Goal: Task Accomplishment & Management: Use online tool/utility

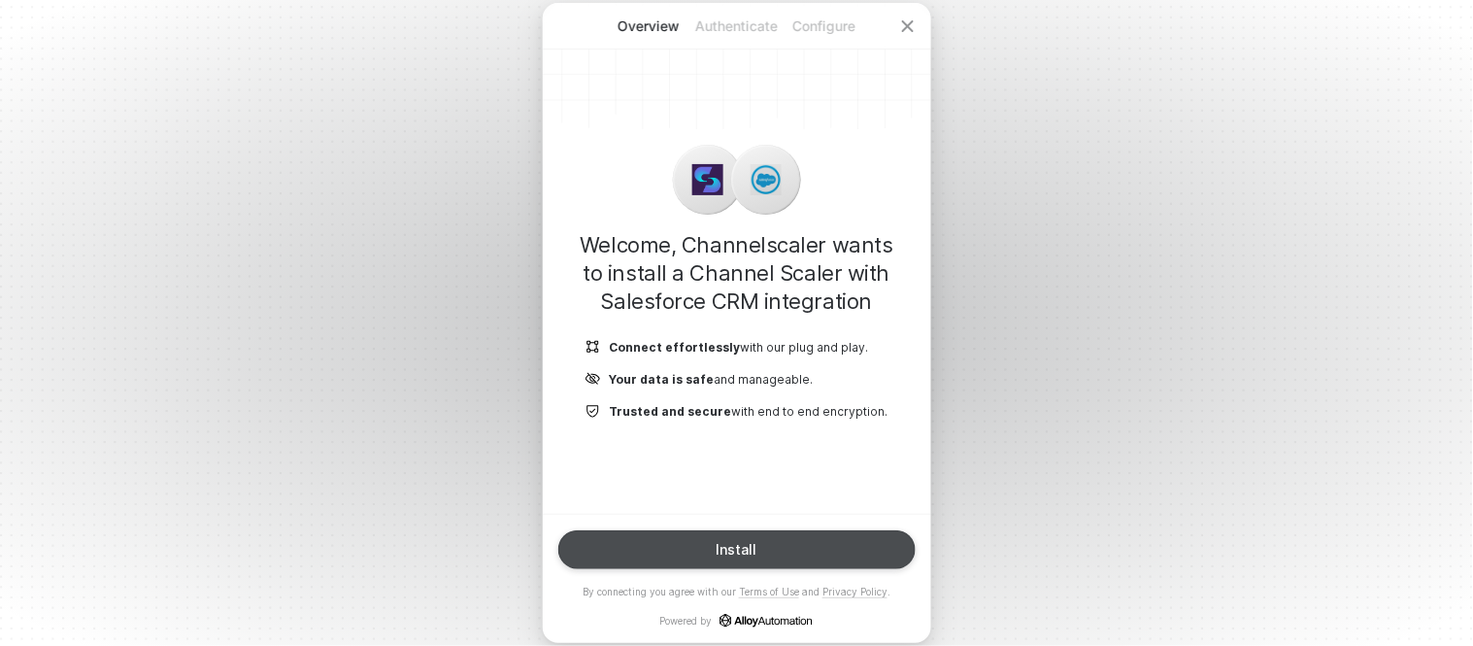
click at [713, 537] on button "Install" at bounding box center [736, 549] width 357 height 39
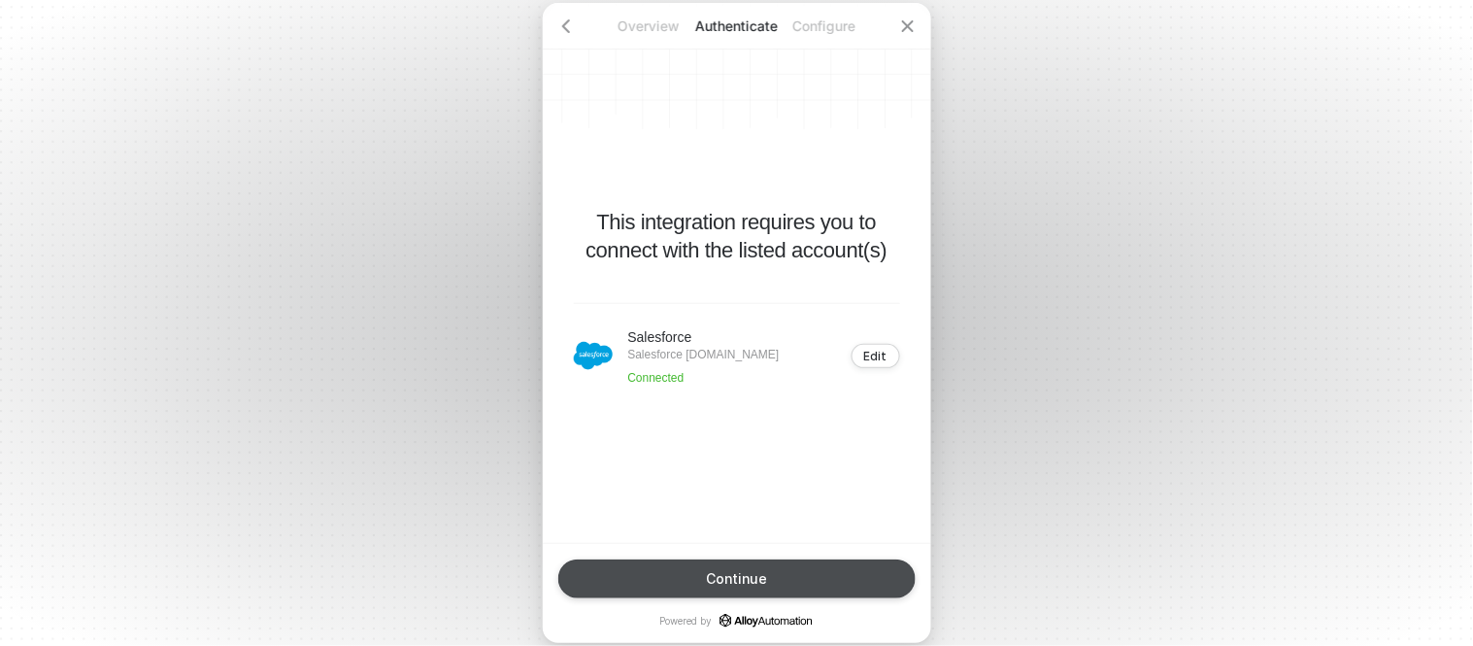
click at [775, 578] on button "Continue" at bounding box center [736, 578] width 357 height 39
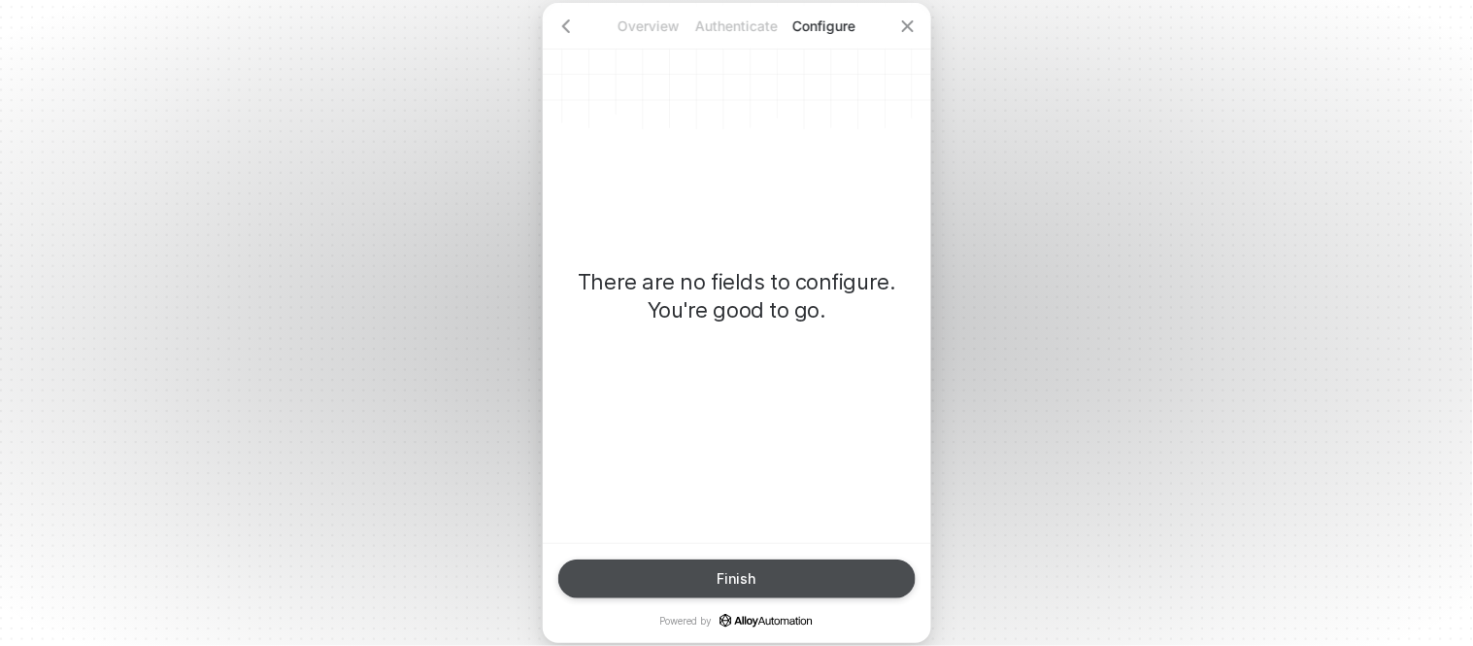
click at [788, 583] on button "Finish" at bounding box center [736, 578] width 357 height 39
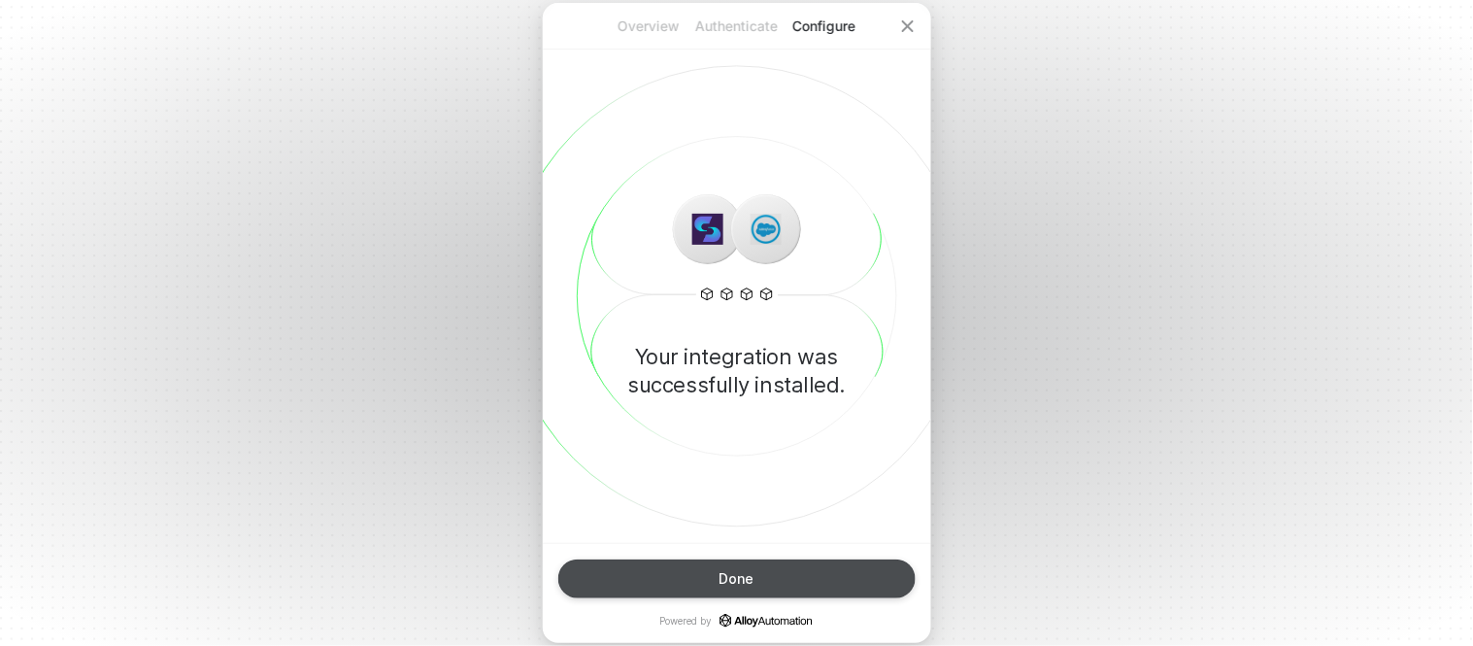
drag, startPoint x: 770, startPoint y: 569, endPoint x: 845, endPoint y: 561, distance: 75.2
click at [777, 567] on button "Done" at bounding box center [736, 578] width 357 height 39
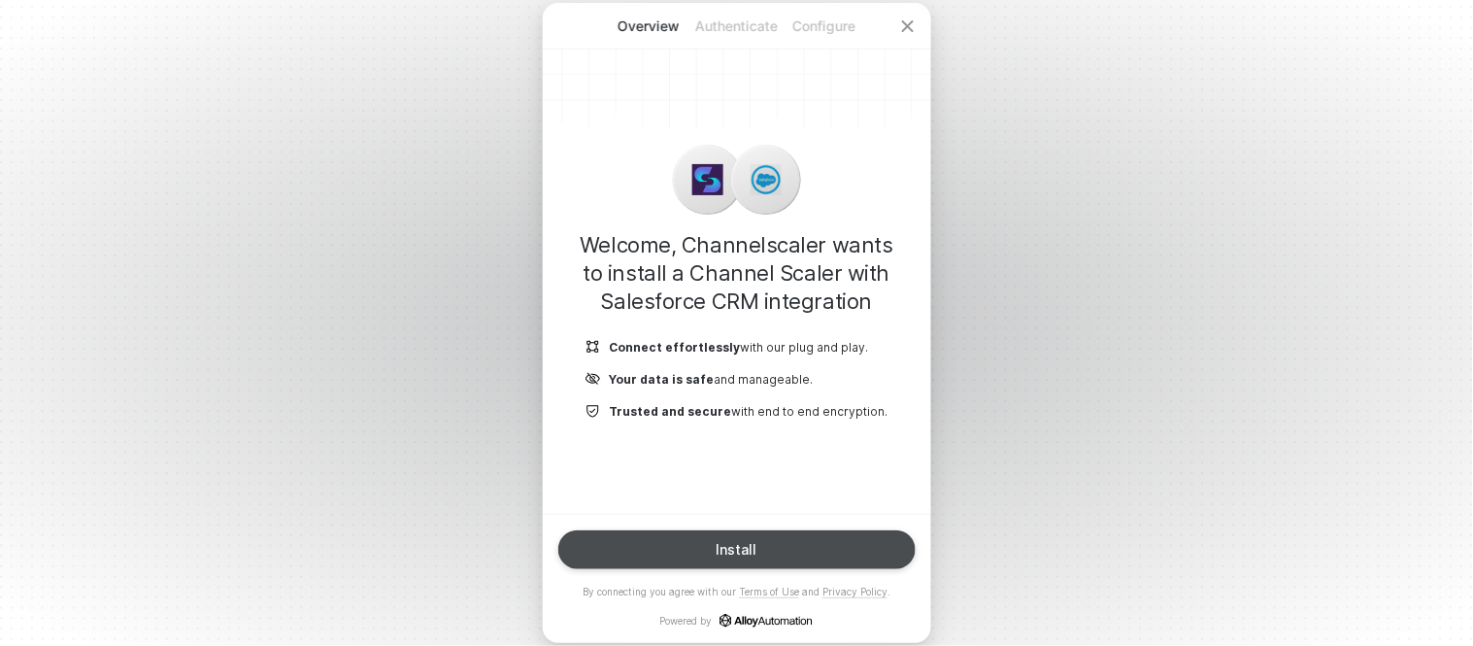
click at [704, 547] on button "Install" at bounding box center [736, 549] width 357 height 39
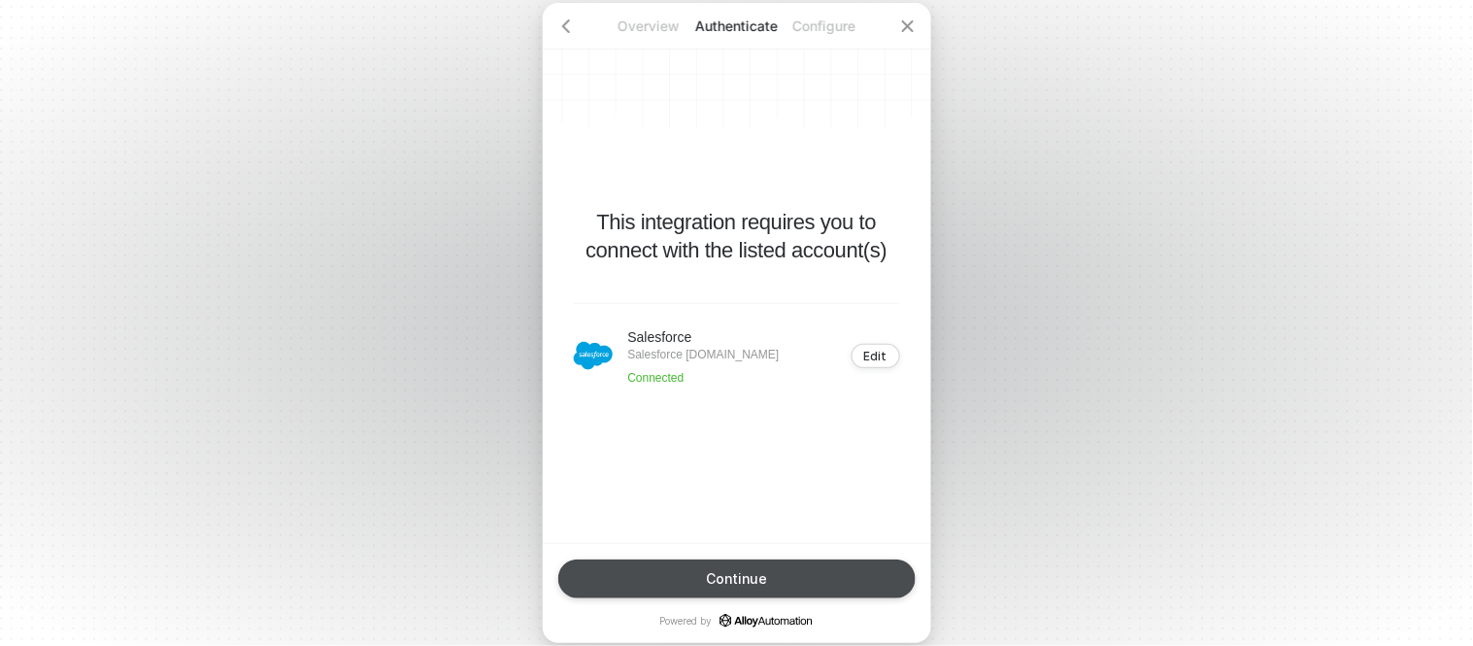
click at [699, 570] on button "Continue" at bounding box center [736, 578] width 357 height 39
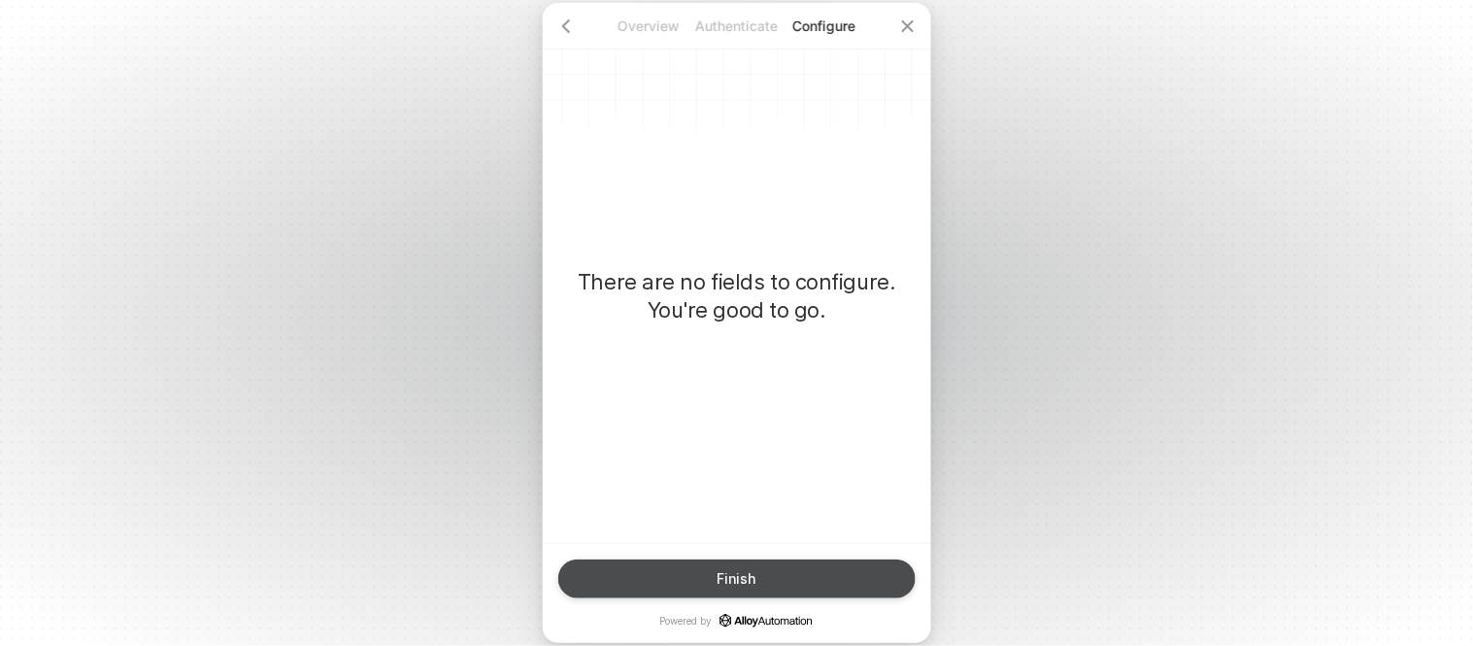
click at [699, 570] on button "Finish" at bounding box center [736, 578] width 357 height 39
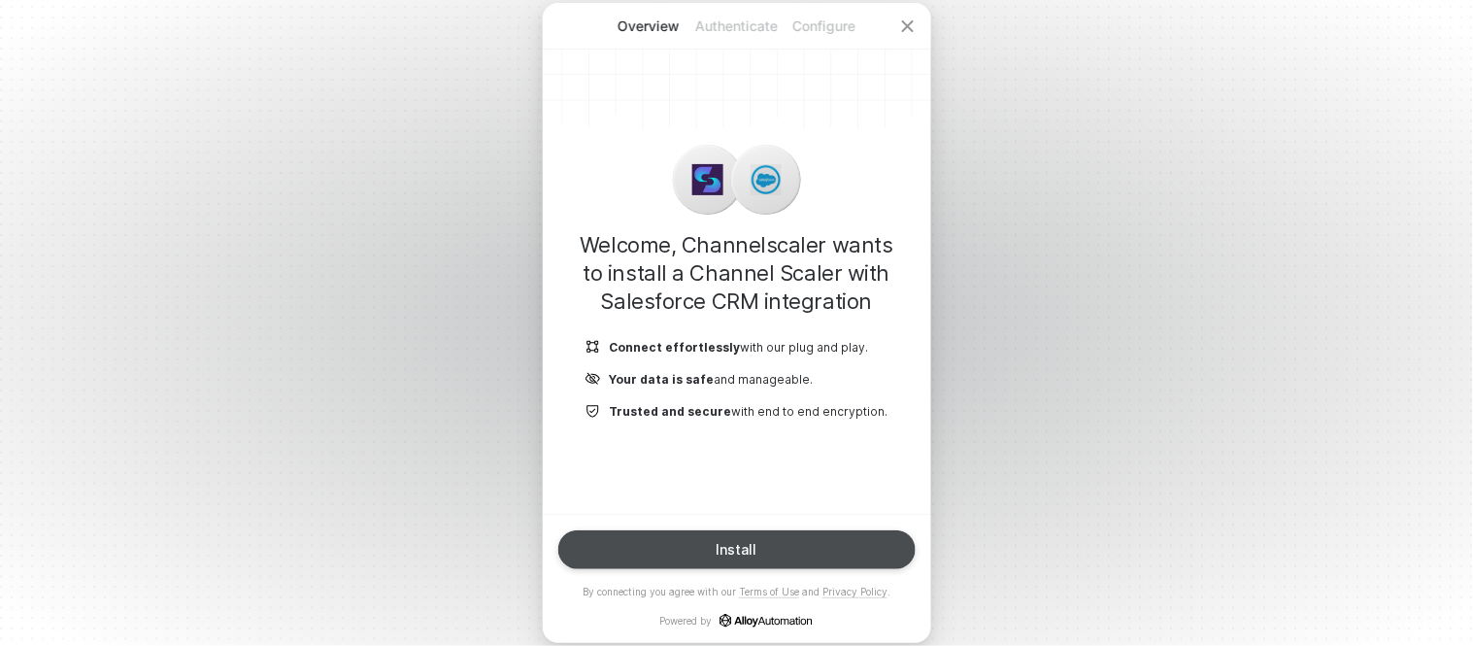
click at [694, 558] on button "Install" at bounding box center [736, 549] width 357 height 39
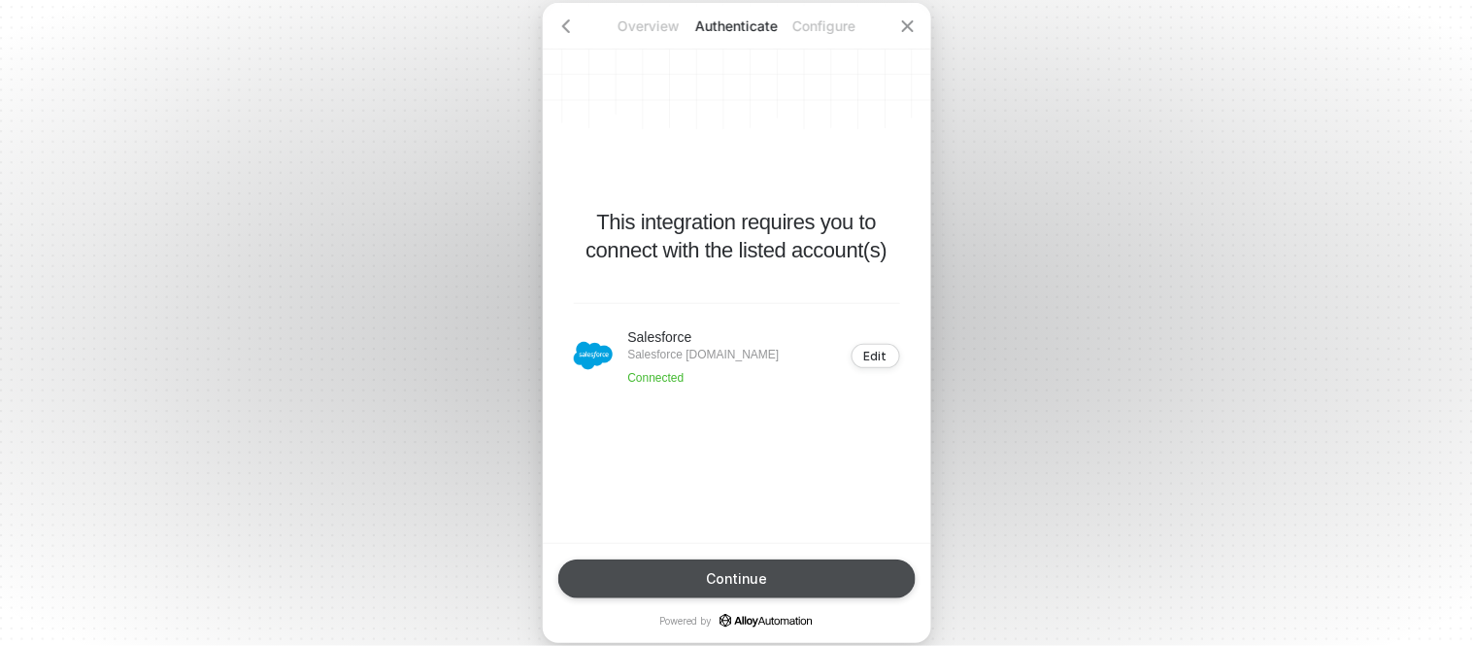
click at [707, 567] on button "Continue" at bounding box center [736, 578] width 357 height 39
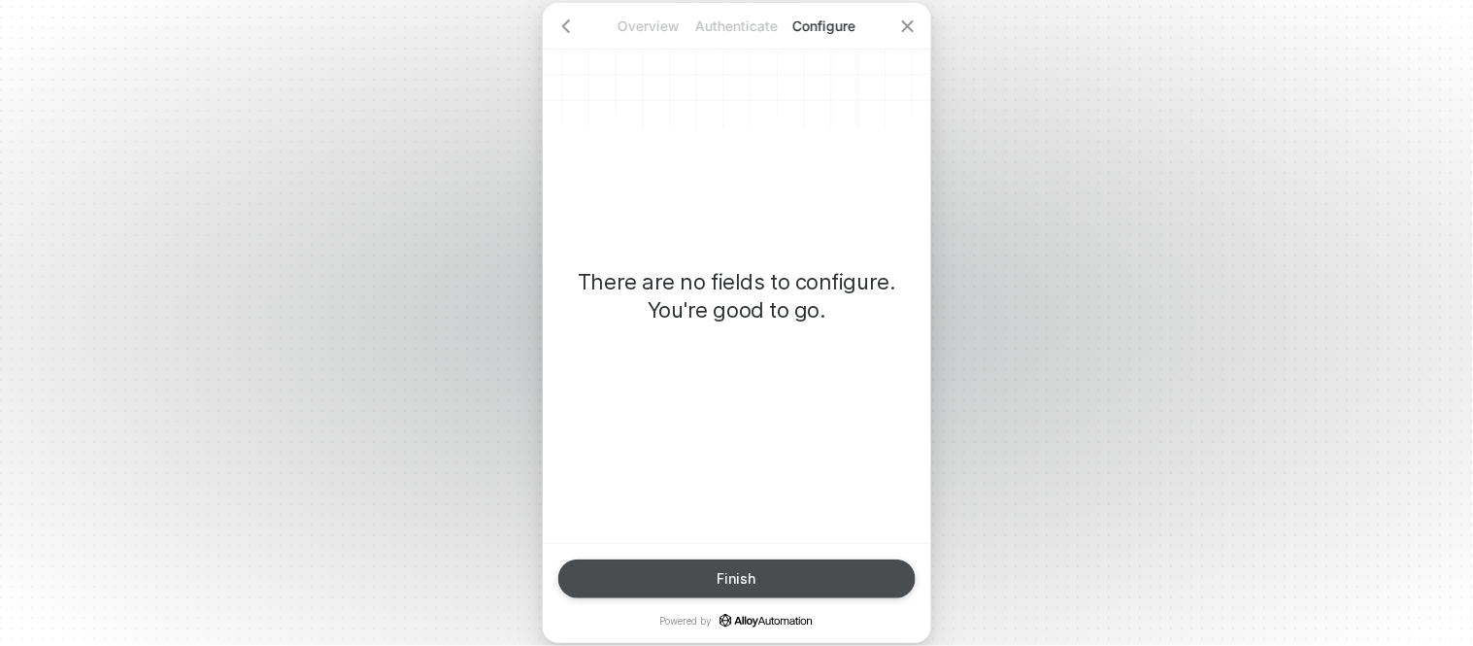
click at [707, 567] on button "Finish" at bounding box center [736, 578] width 357 height 39
